Goal: Information Seeking & Learning: Learn about a topic

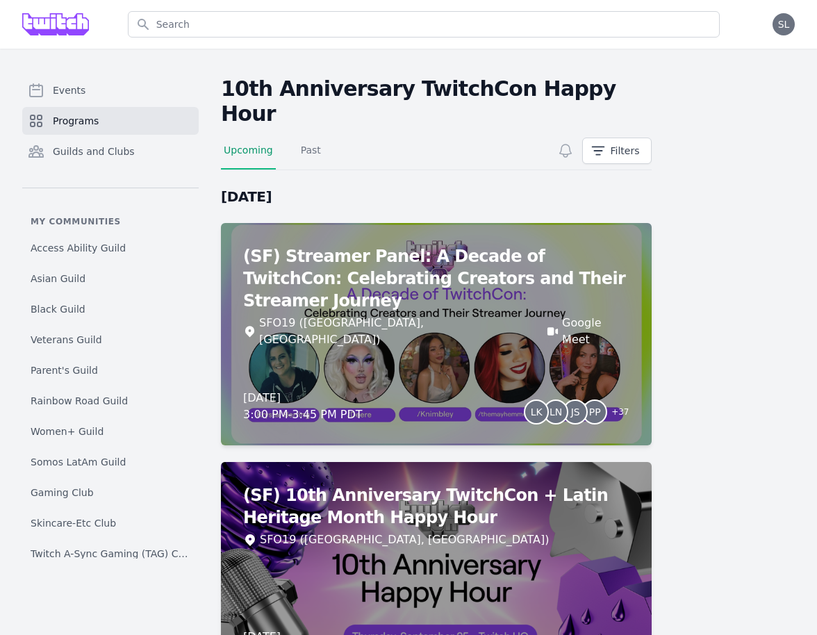
scroll to position [167, 0]
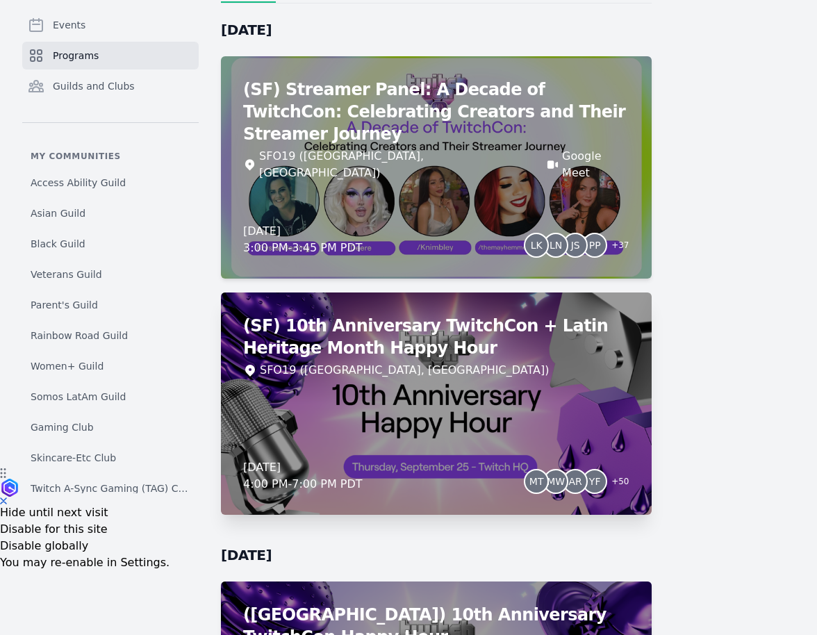
click at [438, 366] on div "(SF) 10th Anniversary TwitchCon + Latin Heritage Month Happy Hour SFO19 ([GEOGR…" at bounding box center [436, 403] width 431 height 222
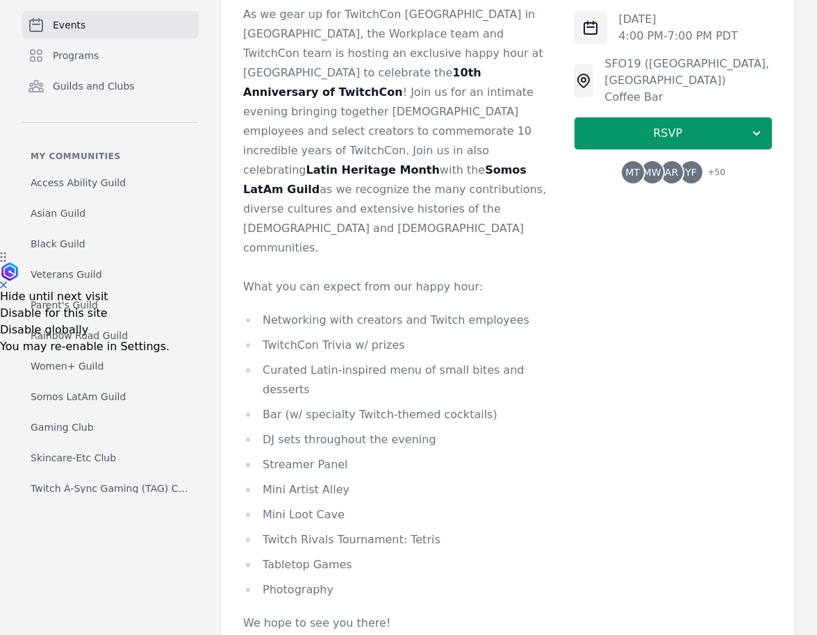
scroll to position [388, 0]
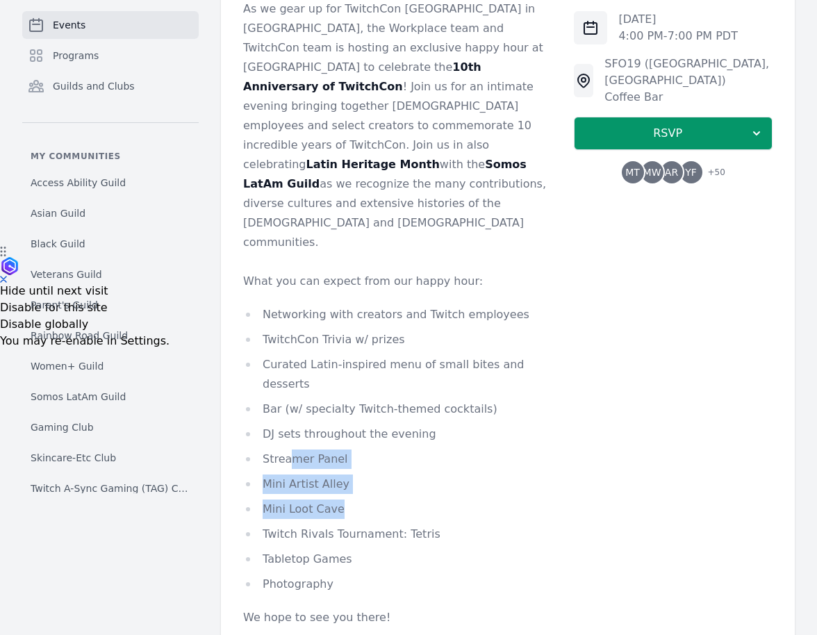
drag, startPoint x: 291, startPoint y: 361, endPoint x: 355, endPoint y: 407, distance: 78.6
click at [356, 407] on ul "Networking with creators and Twitch employees TwitchCon Trivia w/ prizes Curate…" at bounding box center [397, 449] width 308 height 289
click at [355, 499] on li "Mini Loot Cave" at bounding box center [397, 508] width 308 height 19
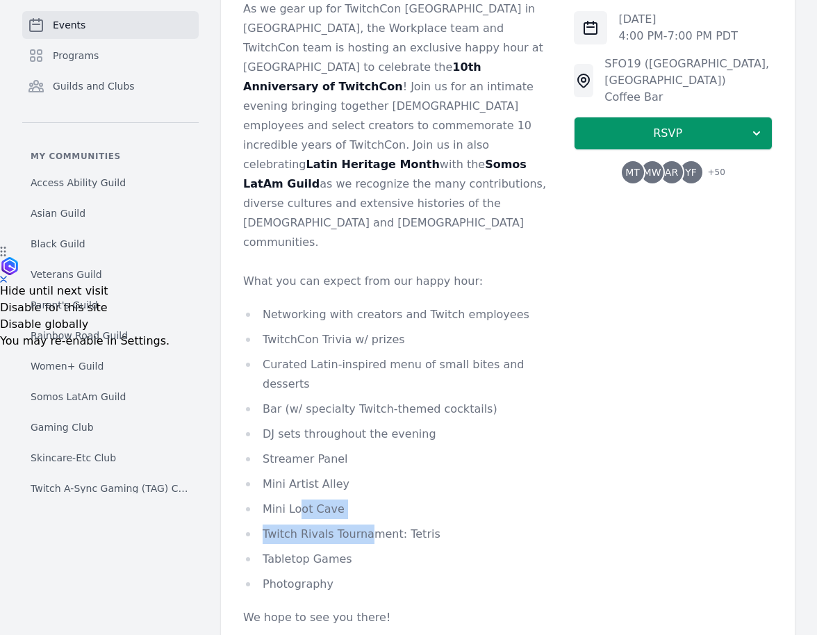
drag, startPoint x: 303, startPoint y: 414, endPoint x: 367, endPoint y: 442, distance: 70.3
click at [369, 442] on ul "Networking with creators and Twitch employees TwitchCon Trivia w/ prizes Curate…" at bounding box center [397, 449] width 308 height 289
click at [367, 524] on li "Twitch Rivals Tournament: Tetris" at bounding box center [397, 533] width 308 height 19
click at [306, 549] on li "Tabletop Games" at bounding box center [397, 558] width 308 height 19
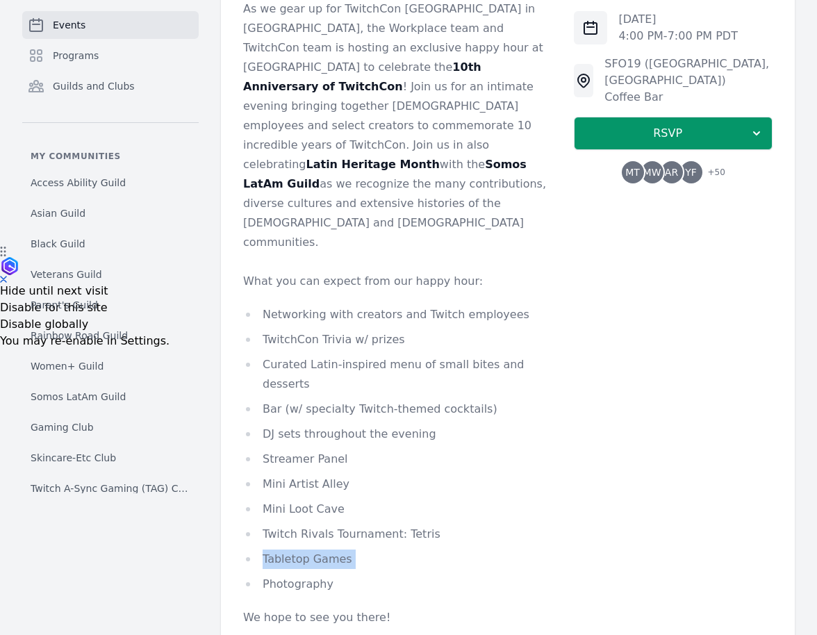
click at [306, 549] on li "Tabletop Games" at bounding box center [397, 558] width 308 height 19
click at [299, 499] on li "Mini Loot Cave" at bounding box center [397, 508] width 308 height 19
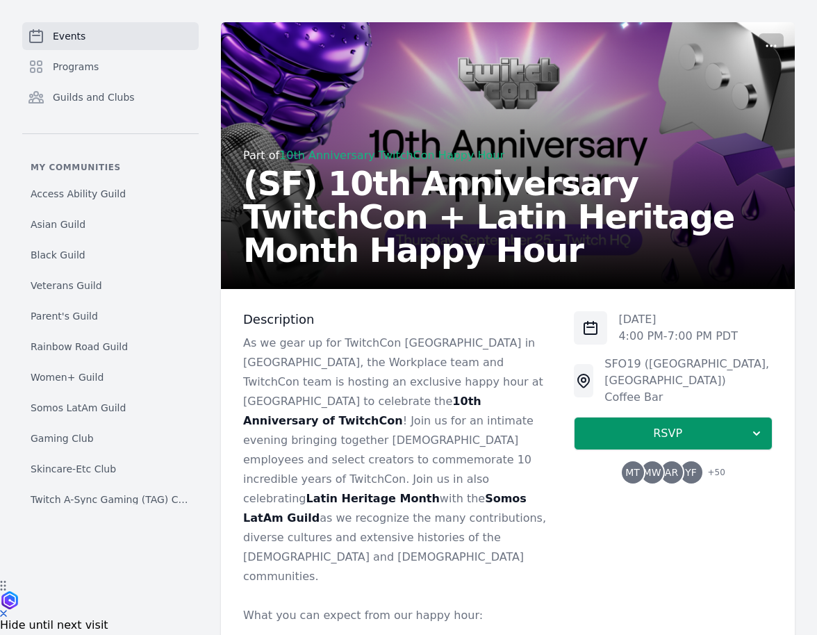
scroll to position [0, 0]
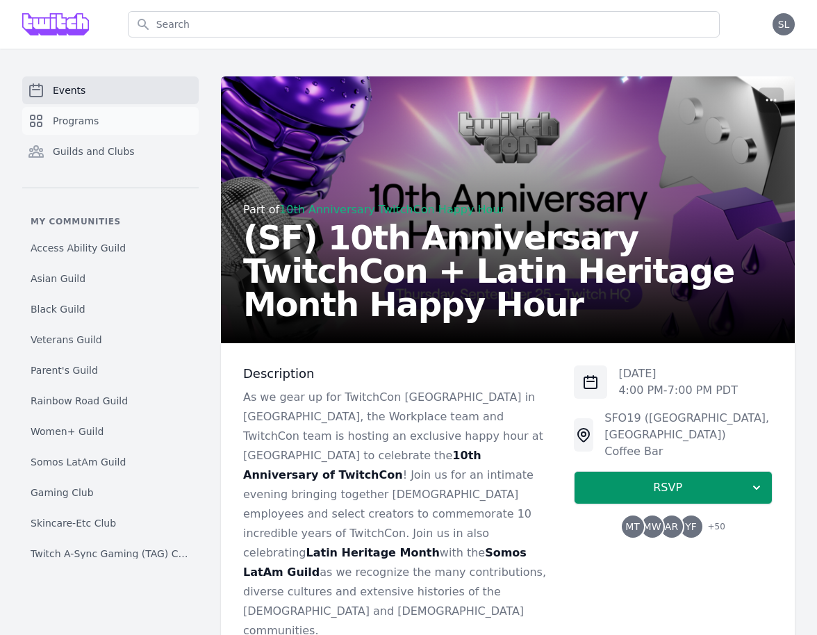
click at [145, 119] on link "Programs" at bounding box center [110, 121] width 176 height 28
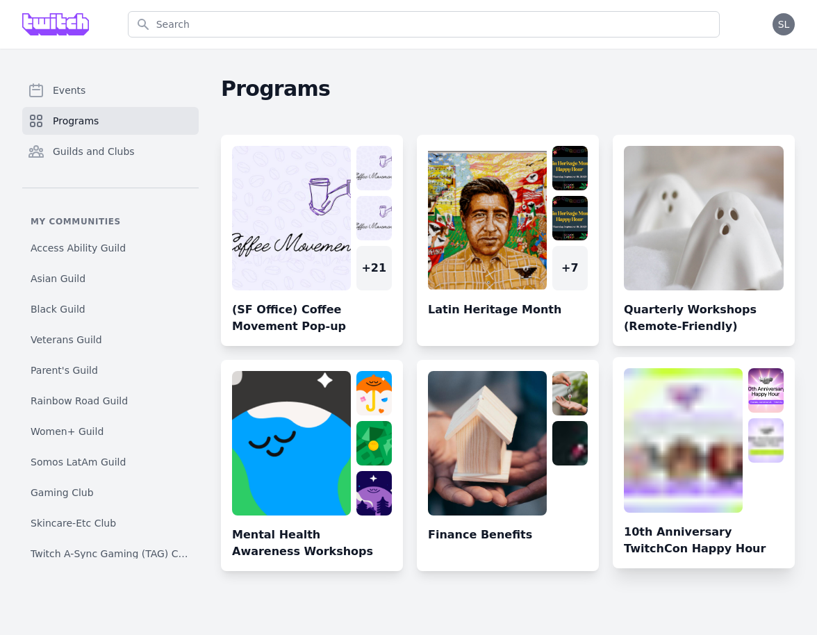
click at [697, 424] on link at bounding box center [704, 468] width 182 height 200
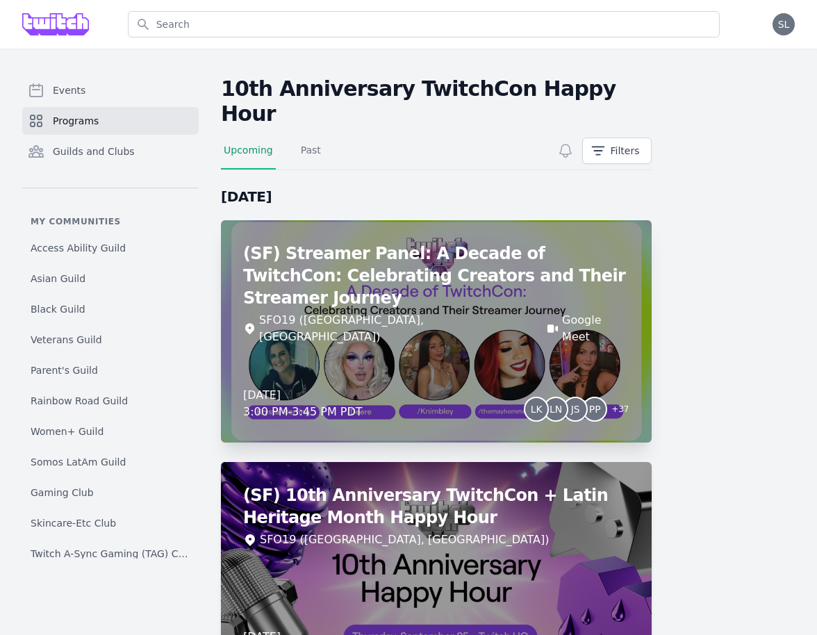
click at [527, 306] on div "(SF) Streamer Panel: A Decade of TwitchCon: Celebrating Creators and Their Stre…" at bounding box center [436, 331] width 431 height 222
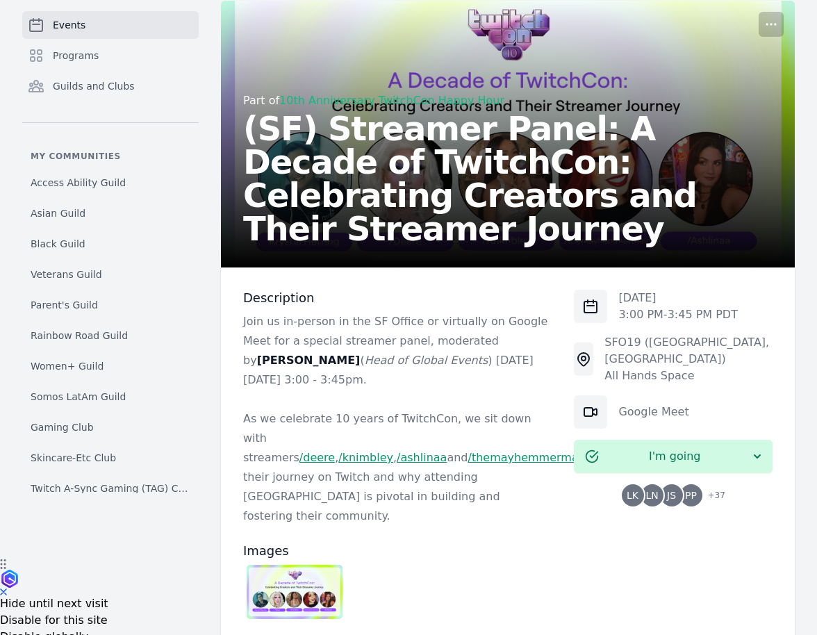
scroll to position [81, 0]
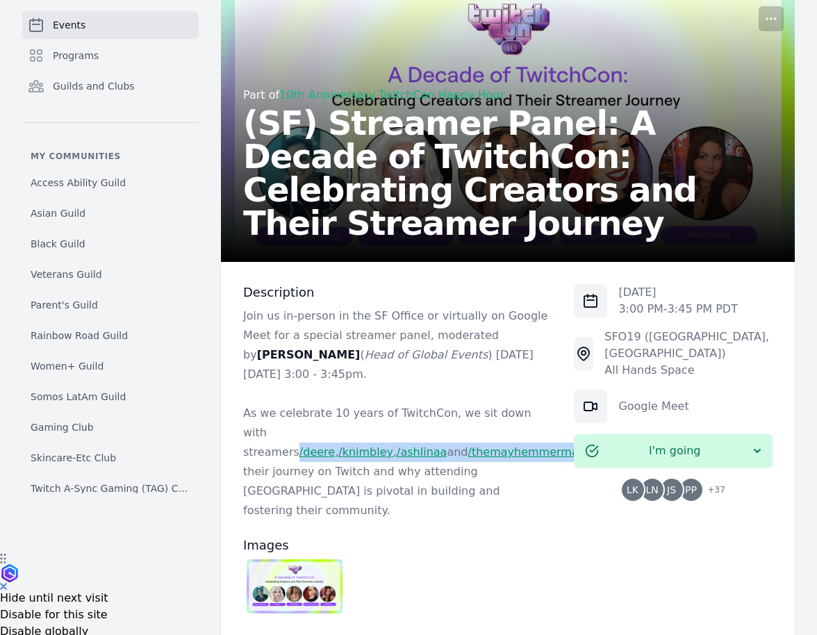
drag, startPoint x: 356, startPoint y: 455, endPoint x: 297, endPoint y: 426, distance: 64.9
click at [297, 426] on p "As we celebrate 10 years of TwitchCon, we sit down with streamers /deere , /[PE…" at bounding box center [397, 462] width 308 height 117
copy p "/deere , /[PERSON_NAME] , /[PERSON_NAME] and /themayhemmermaid"
click at [316, 563] on img at bounding box center [295, 586] width 96 height 54
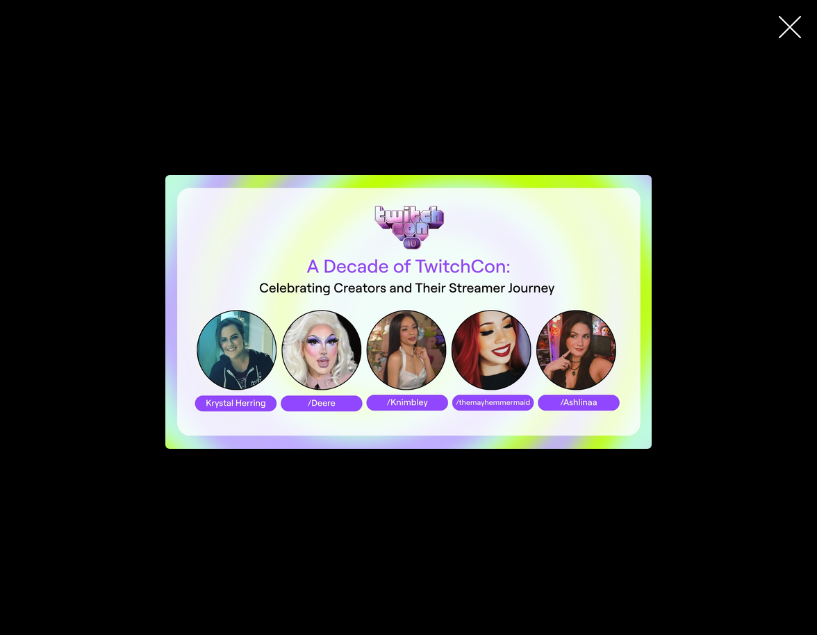
click at [793, 29] on icon "button" at bounding box center [790, 27] width 22 height 22
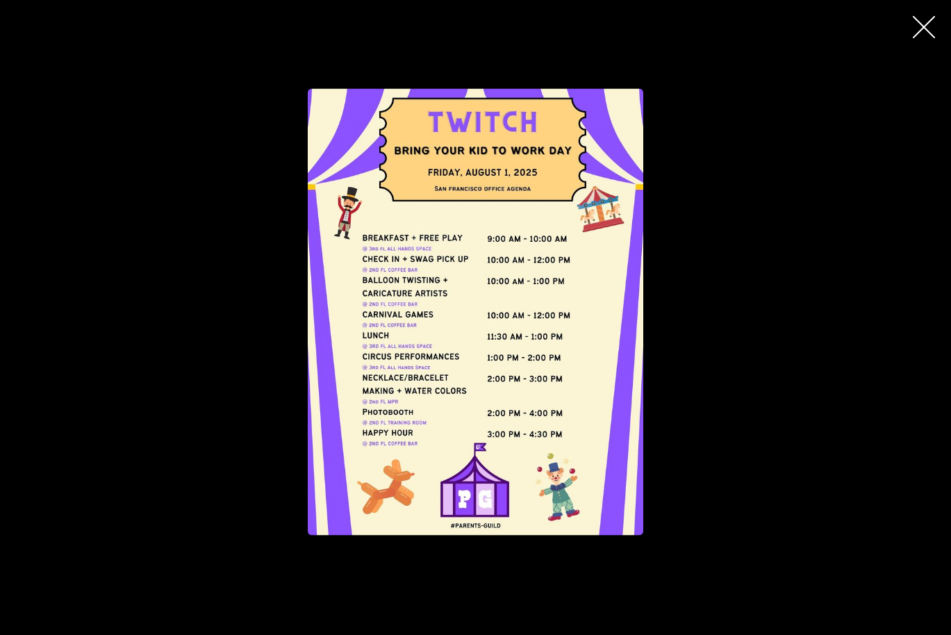
scroll to position [1518, 0]
click at [205, 206] on div "button" at bounding box center [475, 312] width 667 height 447
click at [924, 31] on icon "button" at bounding box center [924, 27] width 22 height 22
